Goal: Transaction & Acquisition: Purchase product/service

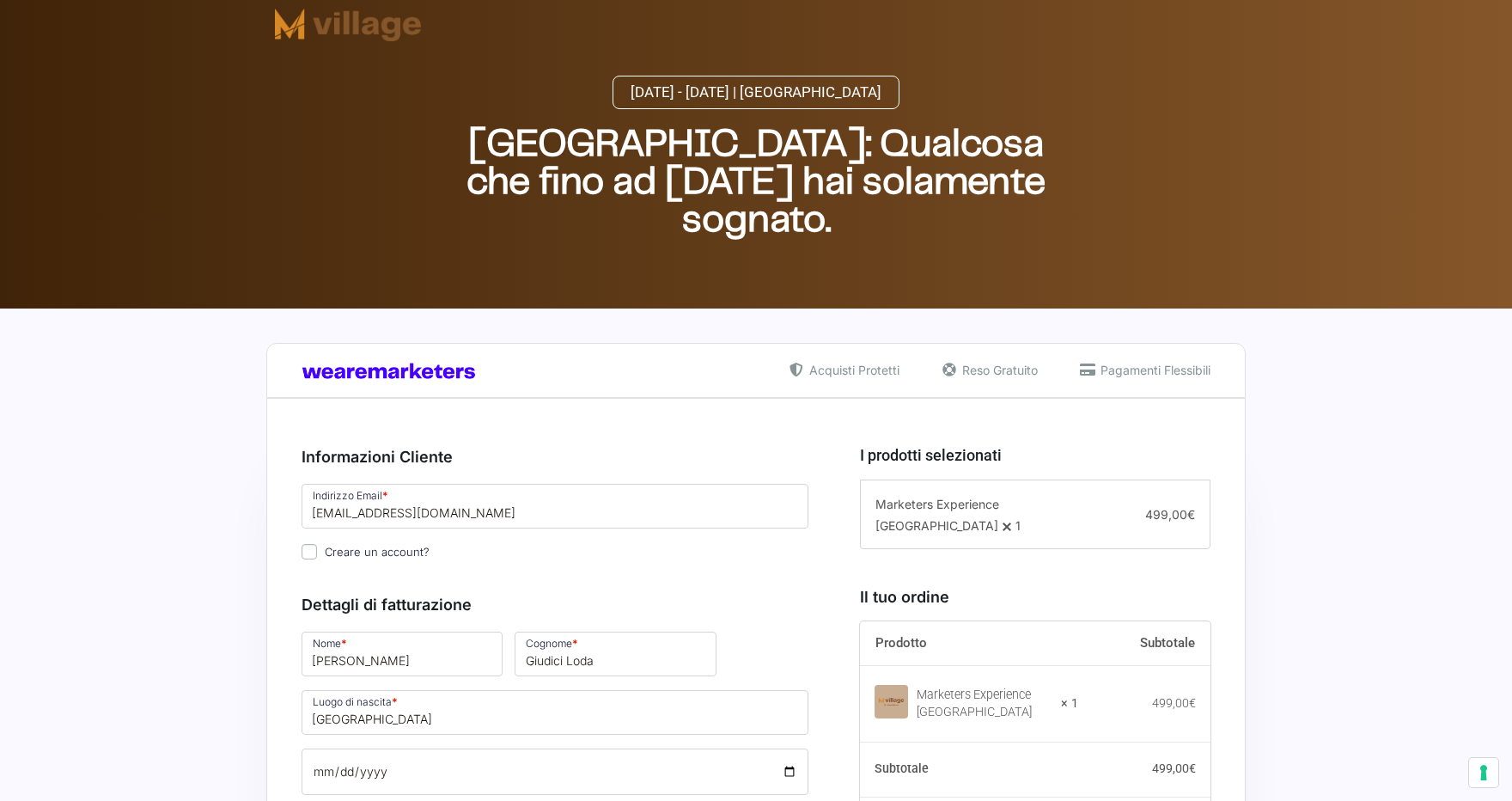
select select "[PERSON_NAME]"
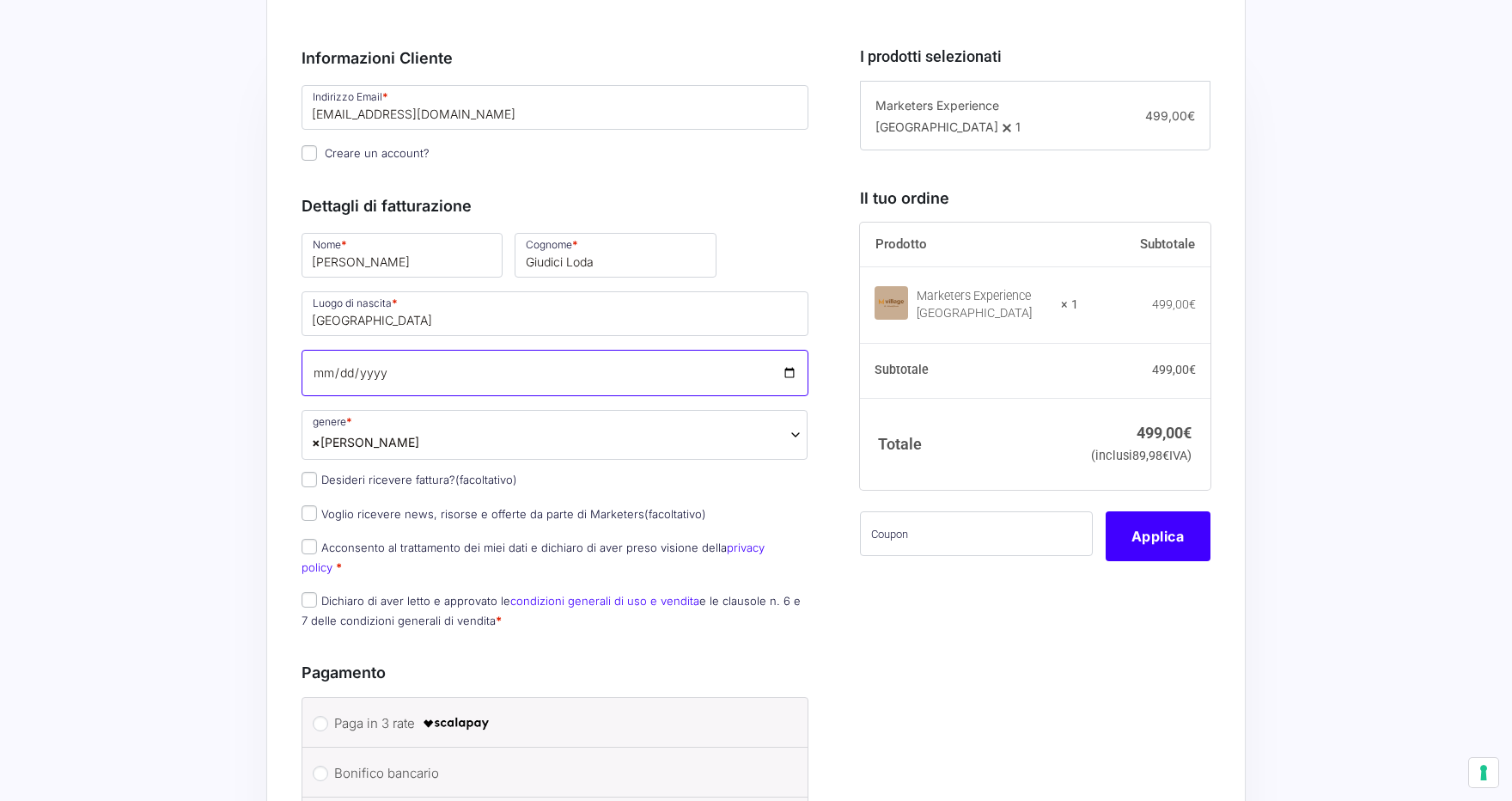
click at [320, 378] on input "Data di nascita *" at bounding box center [555, 372] width 507 height 47
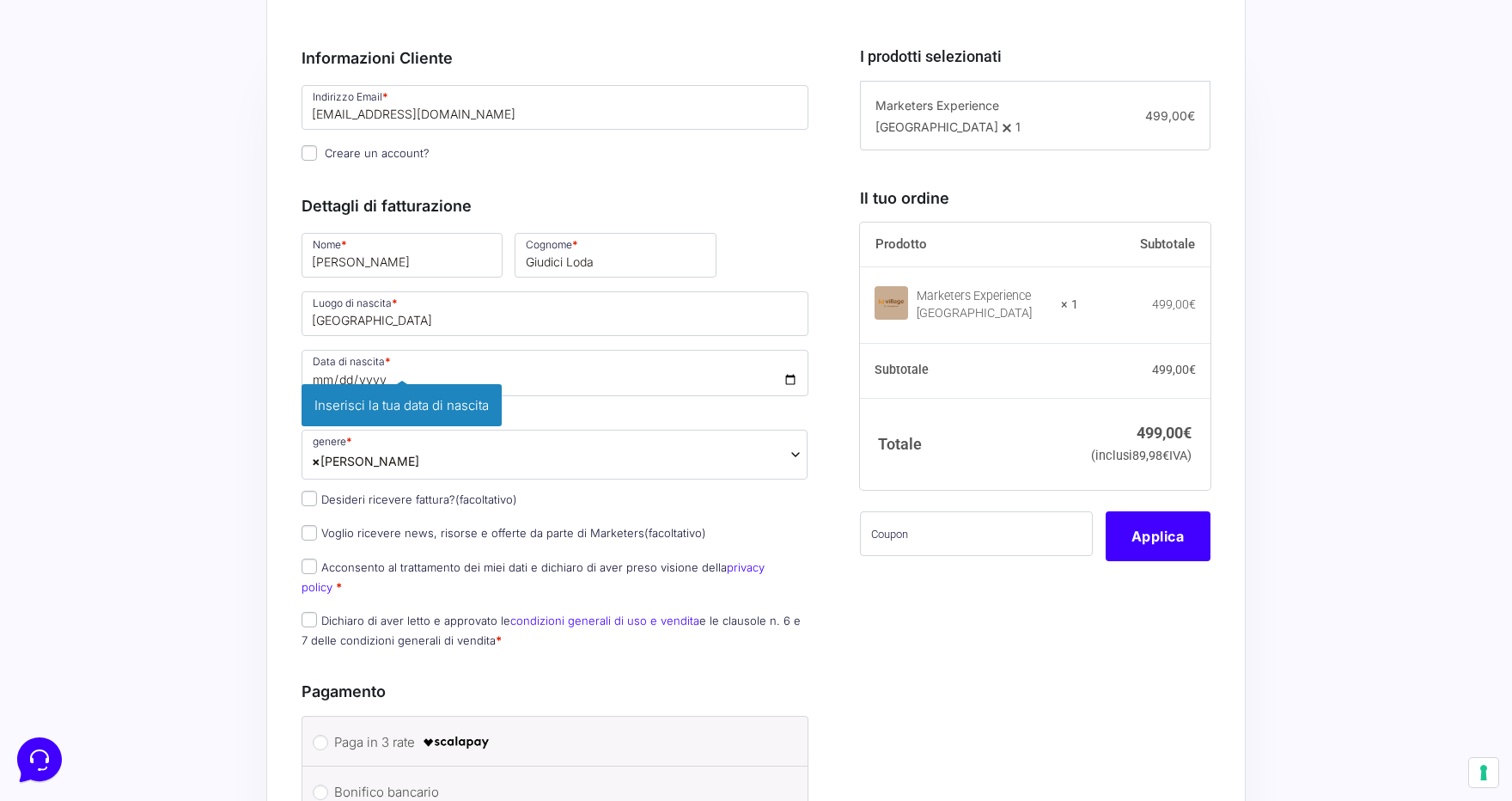
type input "[DATE]"
click at [771, 418] on p "Data di nascita * [DATE] Inserisci la tua data di nascita" at bounding box center [556, 383] width 519 height 72
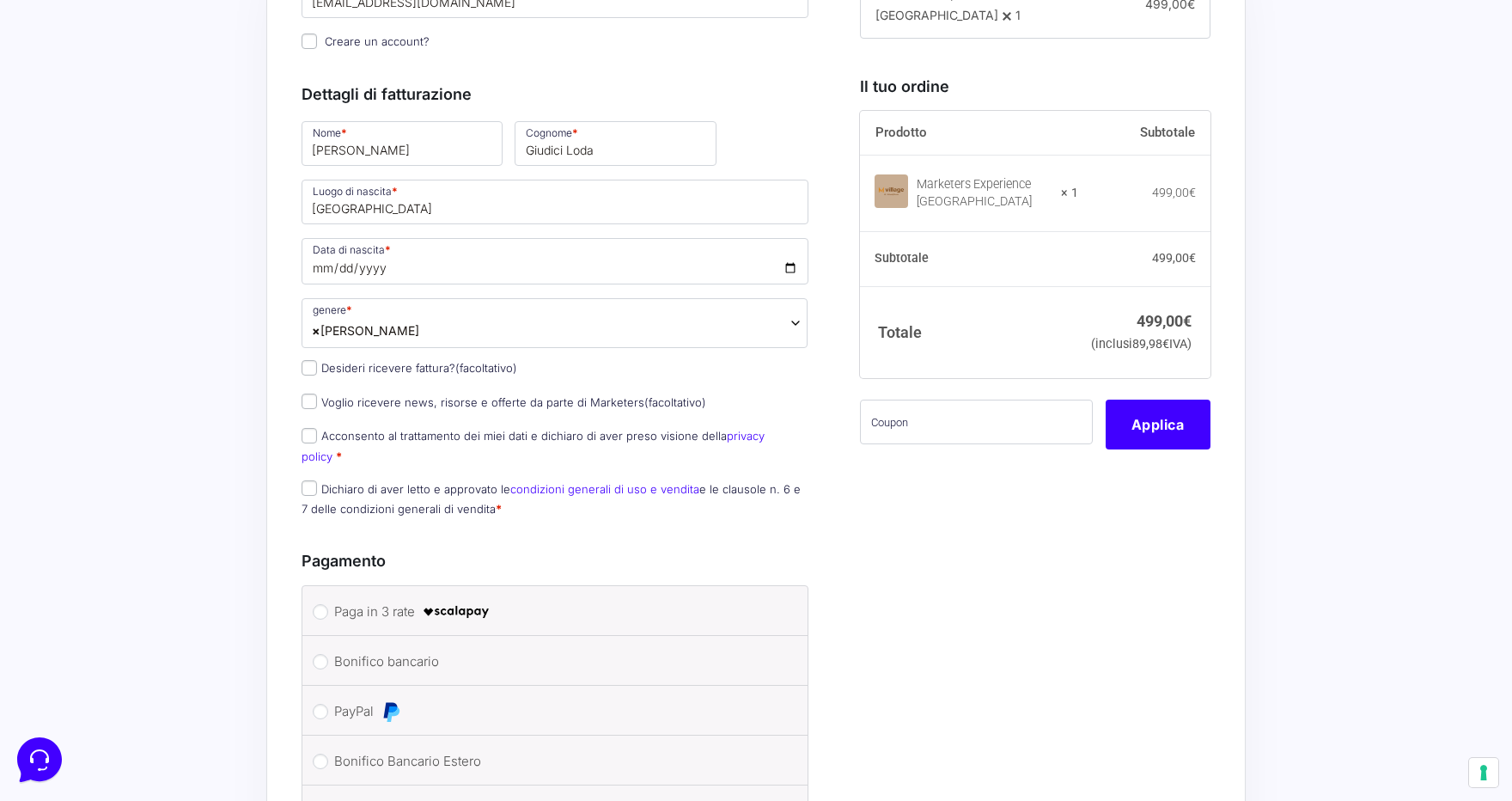
scroll to position [517, 0]
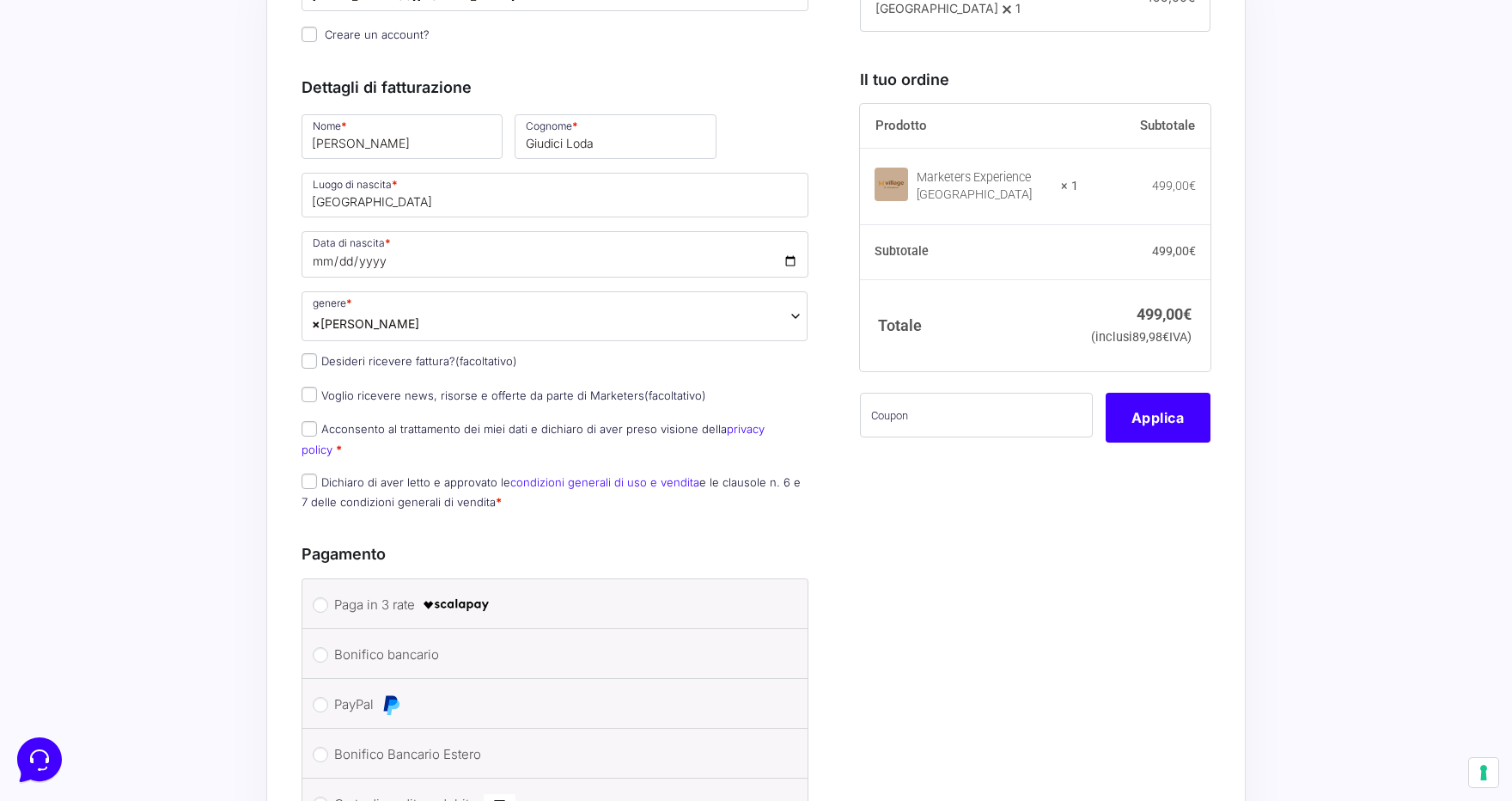
click at [304, 369] on input "Desideri ricevere fattura? (facoltativo)" at bounding box center [309, 361] width 15 height 15
checkbox input "true"
type input "Garda E-motion di [PERSON_NAME] [PERSON_NAME] & c. S.a.s"
select select "IT"
type input "BS"
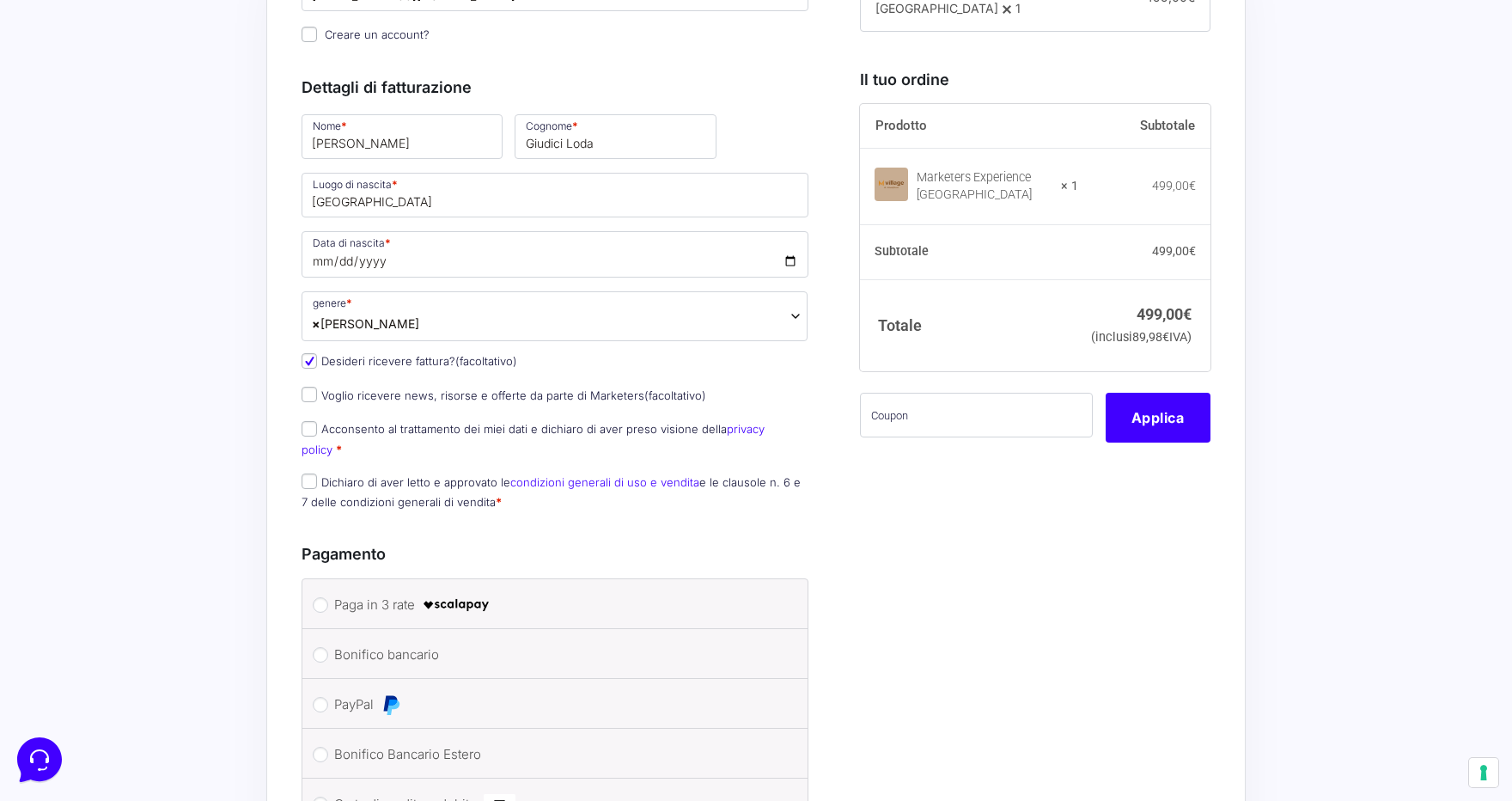
type input "Calvagese della Riviera"
type input "[STREET_ADDRESS][PERSON_NAME]"
type input "25080"
type input "3517817724"
type input "03877700983"
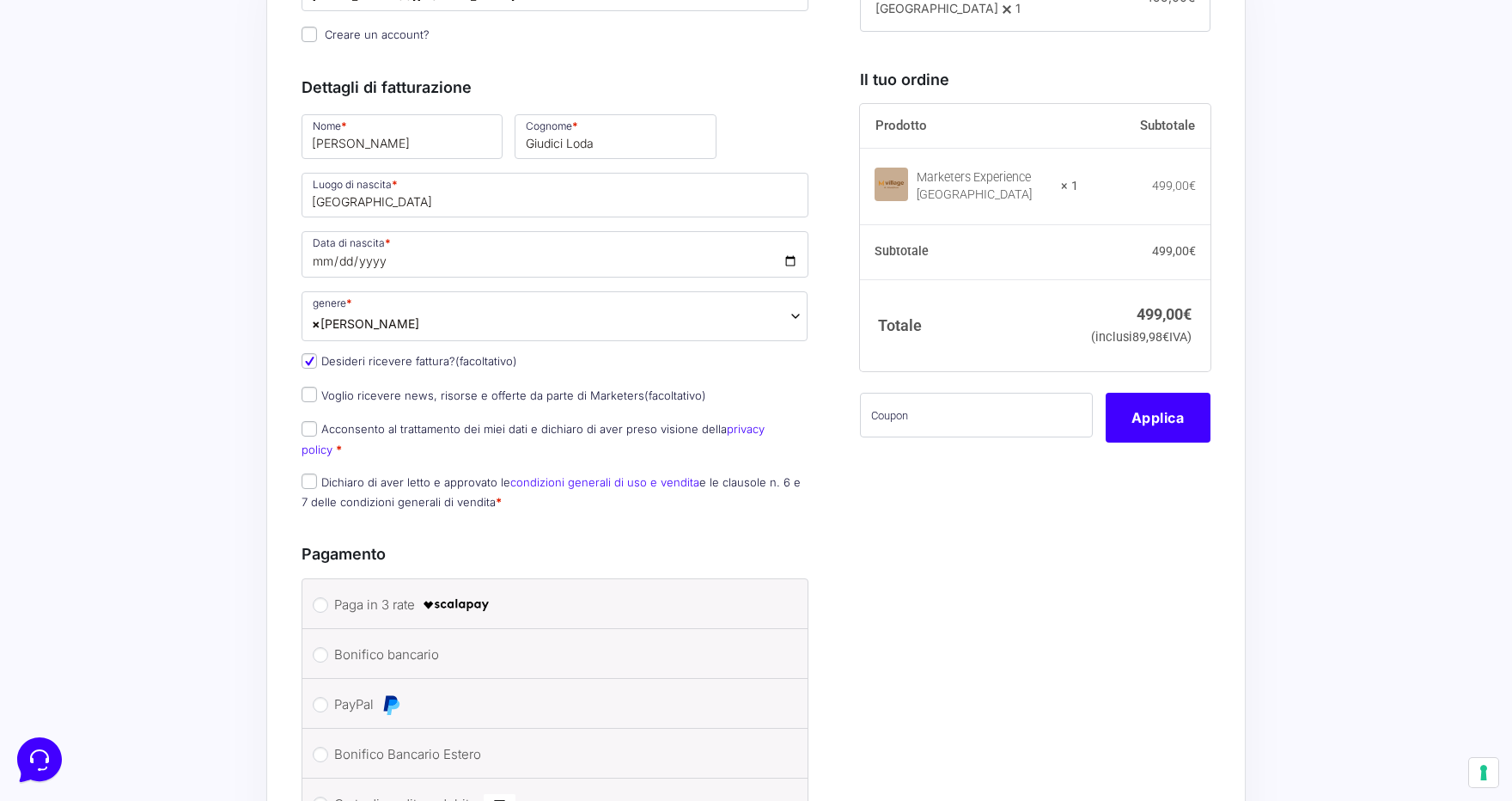
type input "[EMAIL_ADDRESS][DOMAIN_NAME]"
type input "USAL8PV"
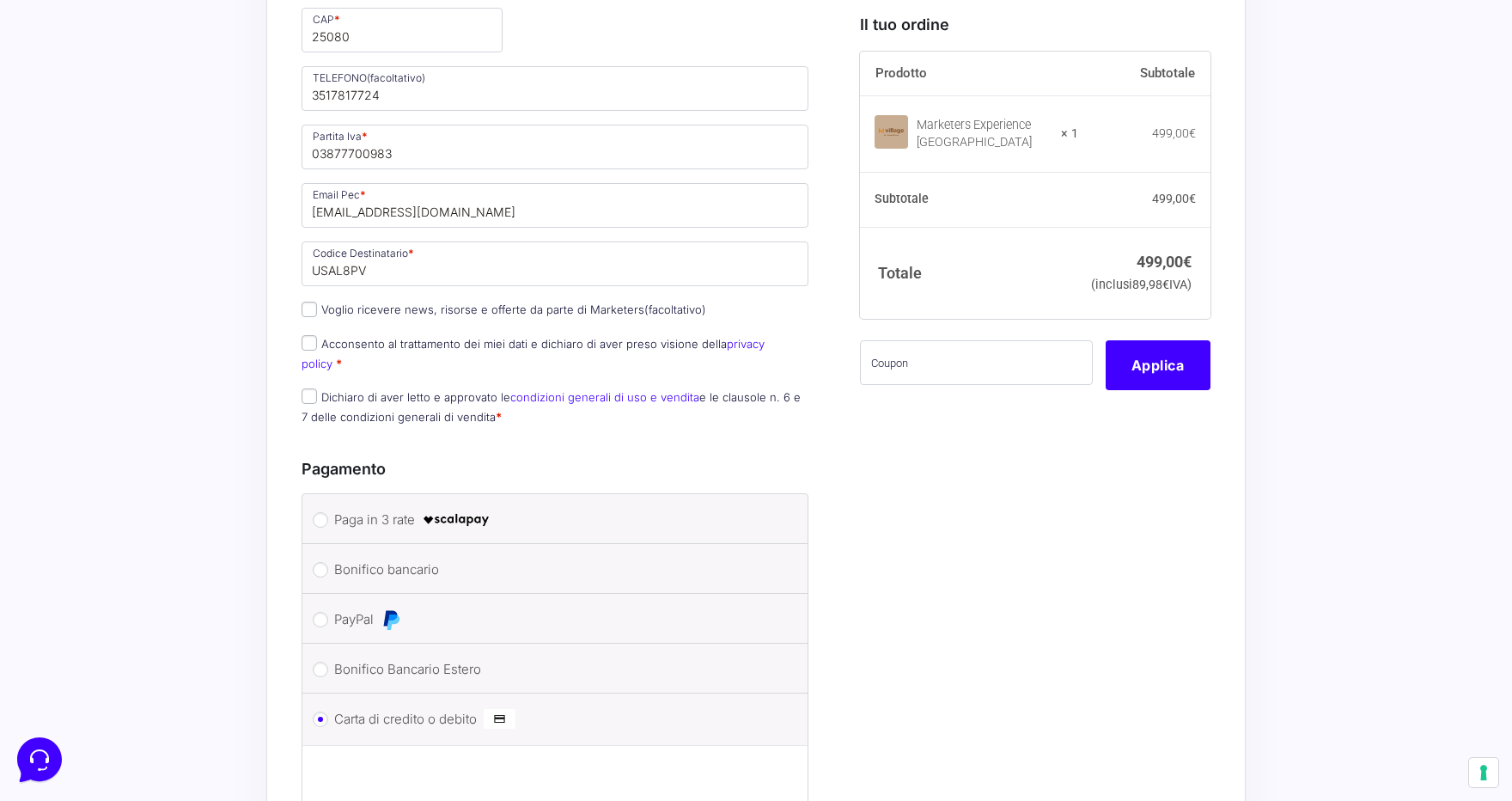
scroll to position [1193, 0]
click at [311, 347] on input "Acconsento al trattamento dei miei dati e dichiaro di aver preso visione della …" at bounding box center [309, 339] width 15 height 15
checkbox input "true"
click at [311, 392] on input "Dichiaro di aver letto e approvato le condizioni generali di uso e vendita e le…" at bounding box center [309, 391] width 15 height 15
checkbox input "true"
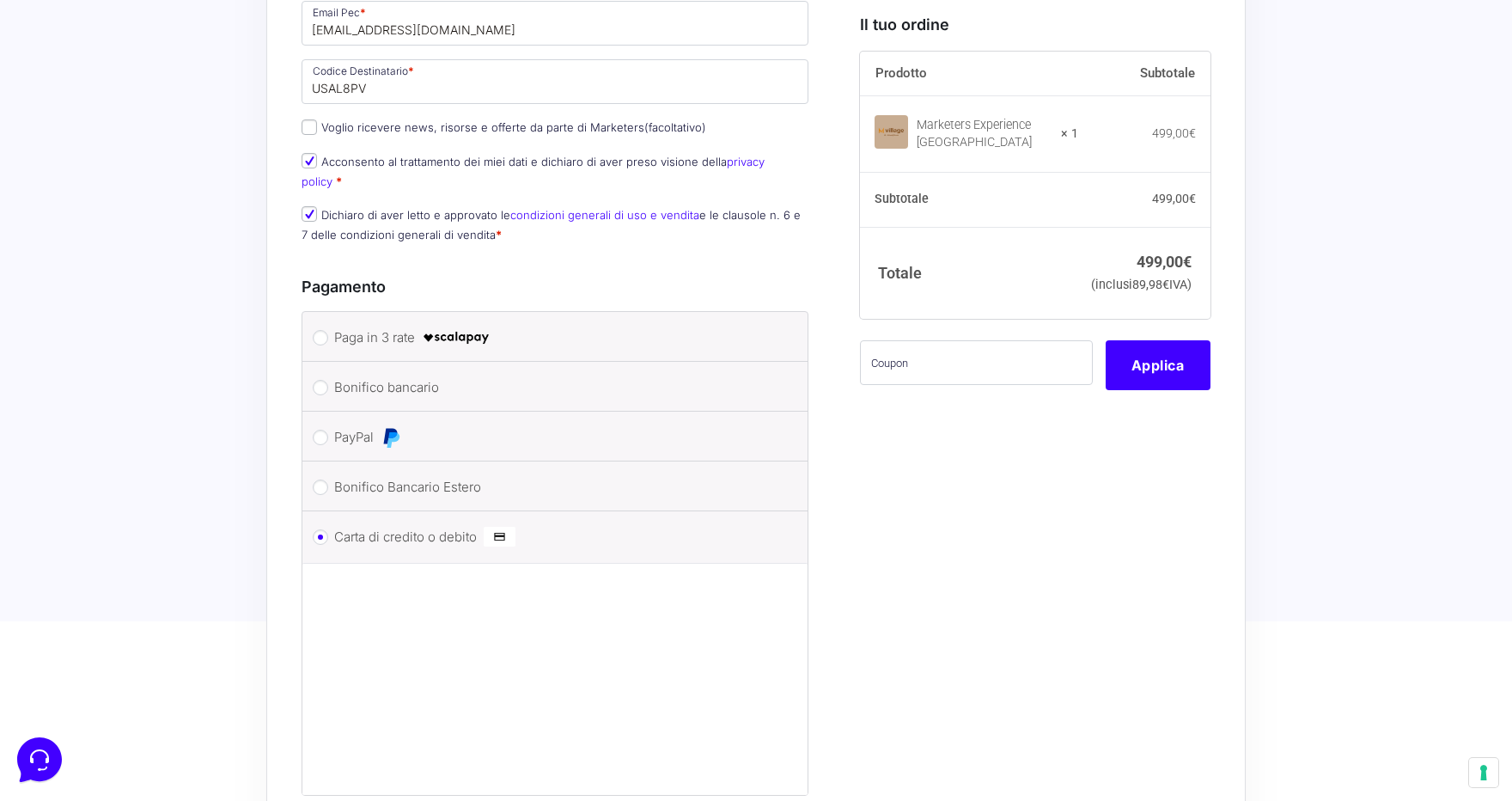
scroll to position [1373, 0]
click at [383, 477] on label "Bonifico Bancario Estero" at bounding box center [552, 485] width 435 height 26
click at [328, 477] on input "Bonifico Bancario Estero" at bounding box center [321, 485] width 15 height 15
radio input "true"
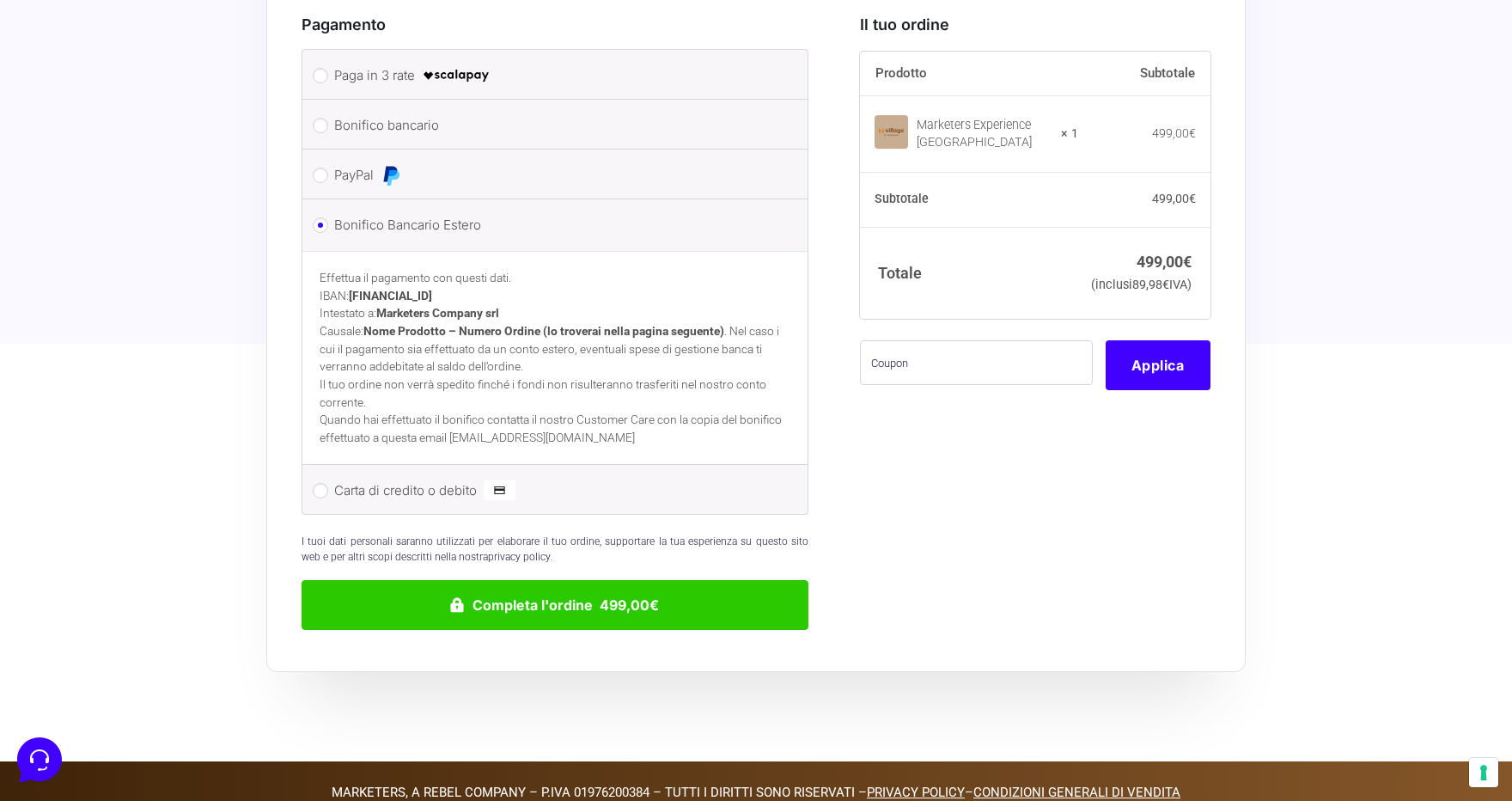
scroll to position [1636, 0]
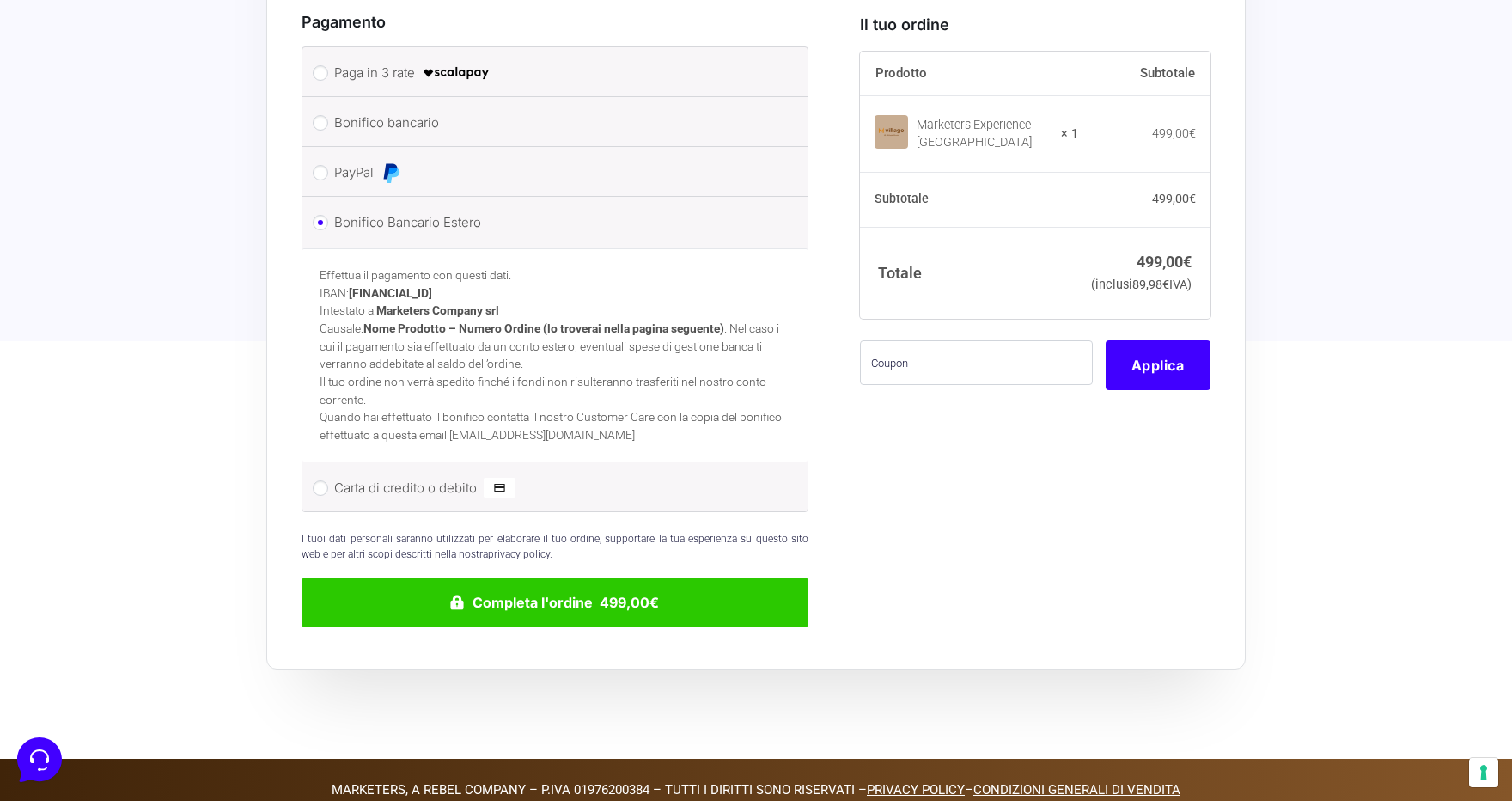
drag, startPoint x: 355, startPoint y: 284, endPoint x: 514, endPoint y: 286, distance: 159.0
click at [514, 286] on p "Effettua il pagamento con questi dati. IBAN: [FINANCIAL_ID] Intestato a: Market…" at bounding box center [555, 320] width 471 height 107
copy p "[FINANCIAL_ID]"
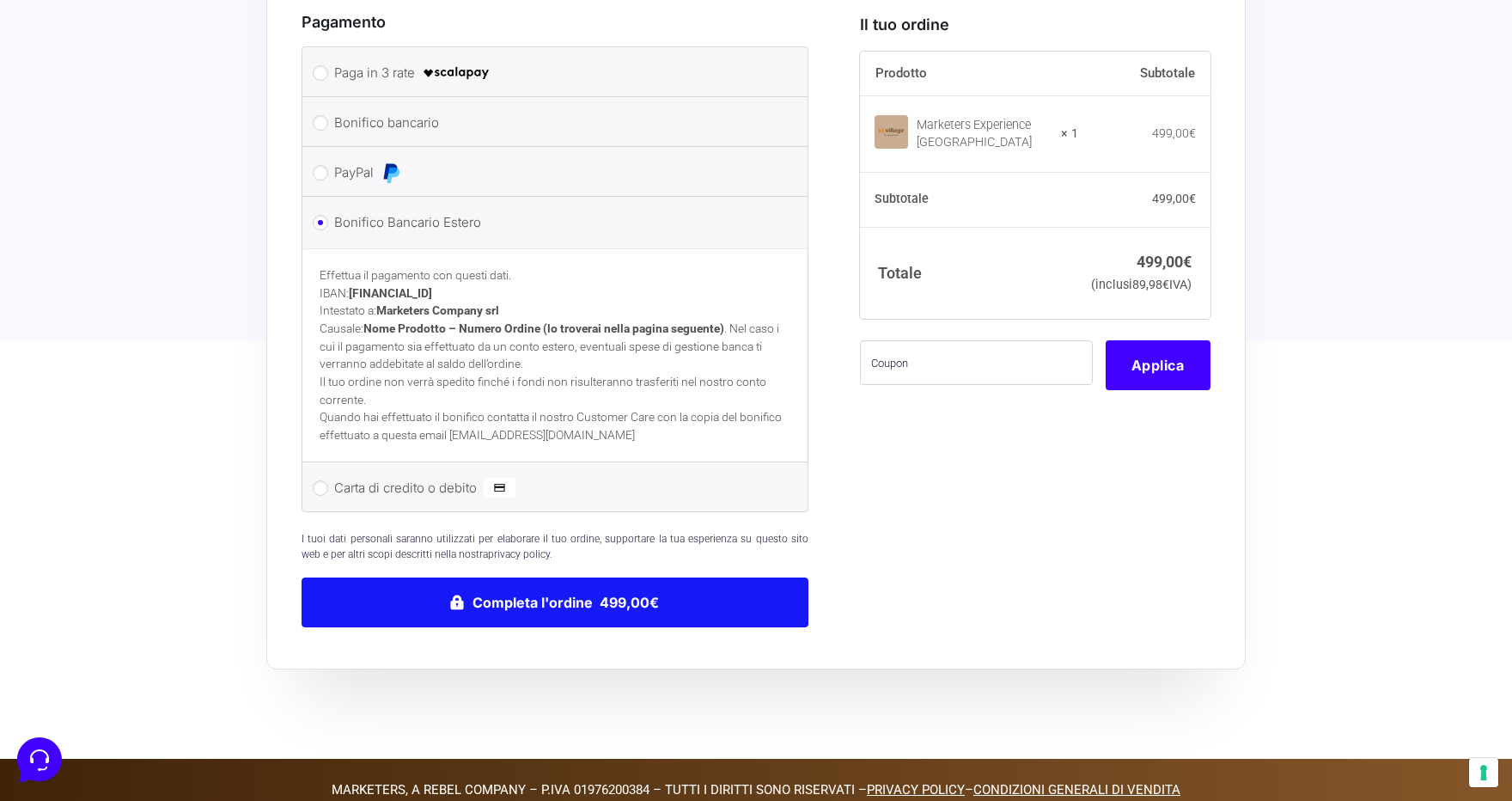
click at [610, 591] on button "Completa l'ordine 499,00€" at bounding box center [555, 602] width 507 height 50
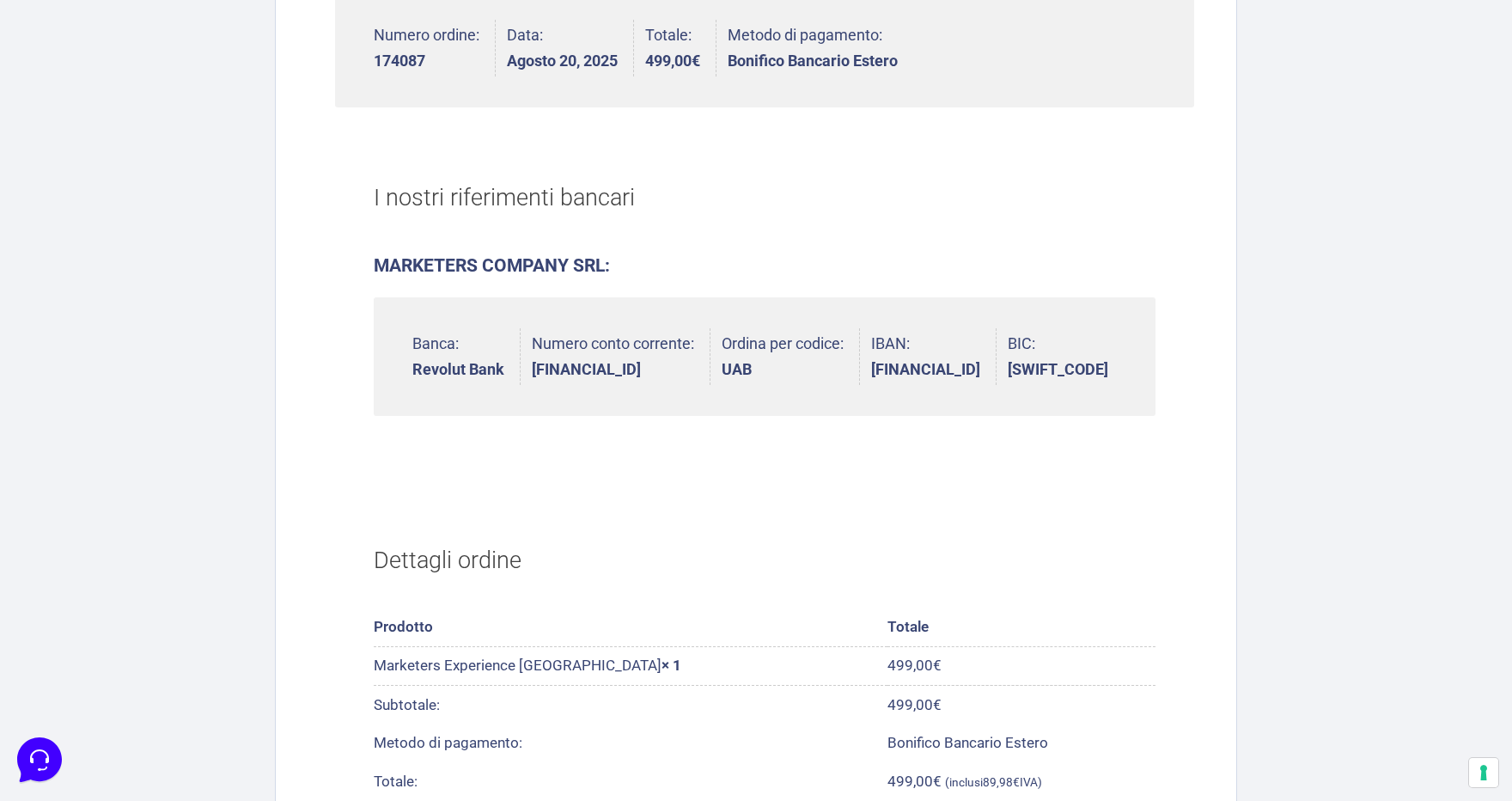
scroll to position [309, 0]
click at [671, 365] on strong "[FINANCIAL_ID]" at bounding box center [613, 367] width 162 height 15
copy strong "[FINANCIAL_ID]"
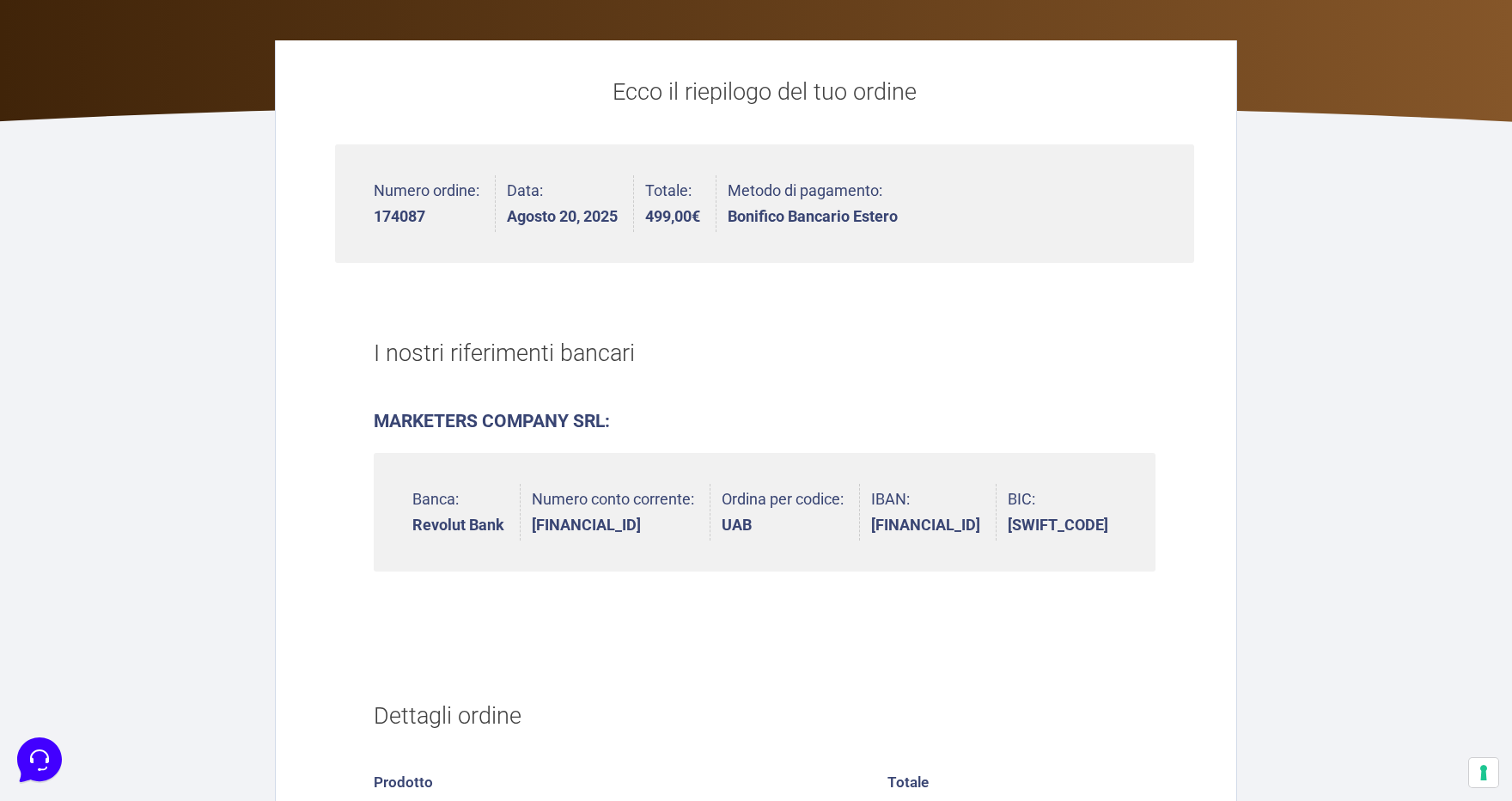
scroll to position [145, 0]
